Goal: Information Seeking & Learning: Learn about a topic

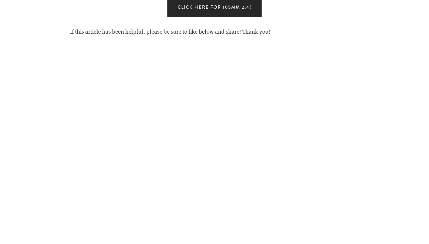
scroll to position [1777, 0]
